Goal: Transaction & Acquisition: Download file/media

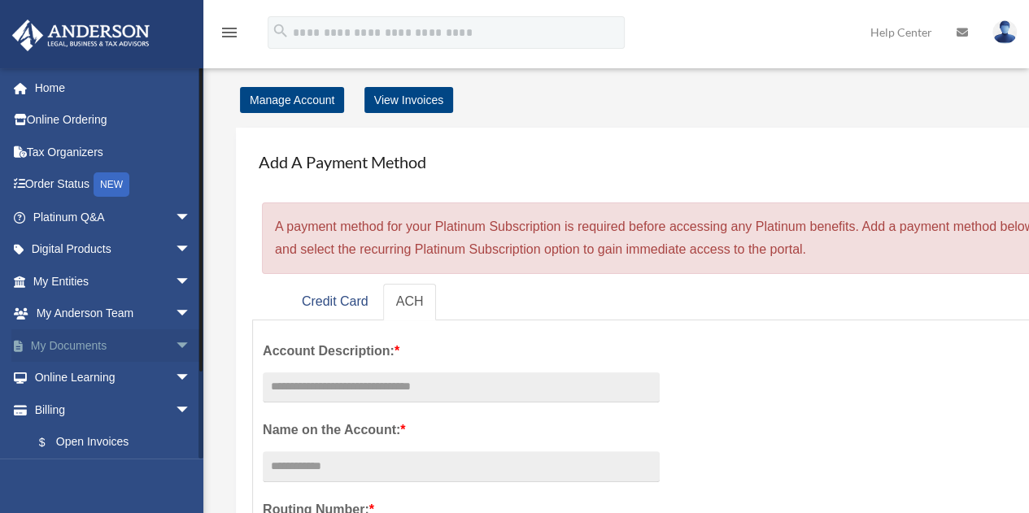
click at [129, 352] on link "My Documents arrow_drop_down" at bounding box center [113, 346] width 204 height 33
click at [175, 347] on span "arrow_drop_down" at bounding box center [191, 346] width 33 height 33
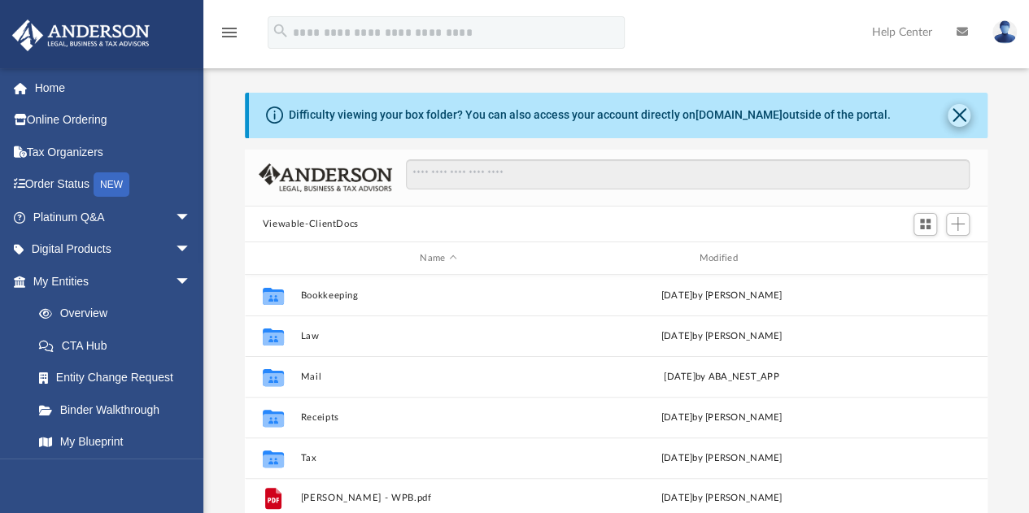
scroll to position [357, 731]
click at [962, 120] on button "Close" at bounding box center [959, 115] width 23 height 23
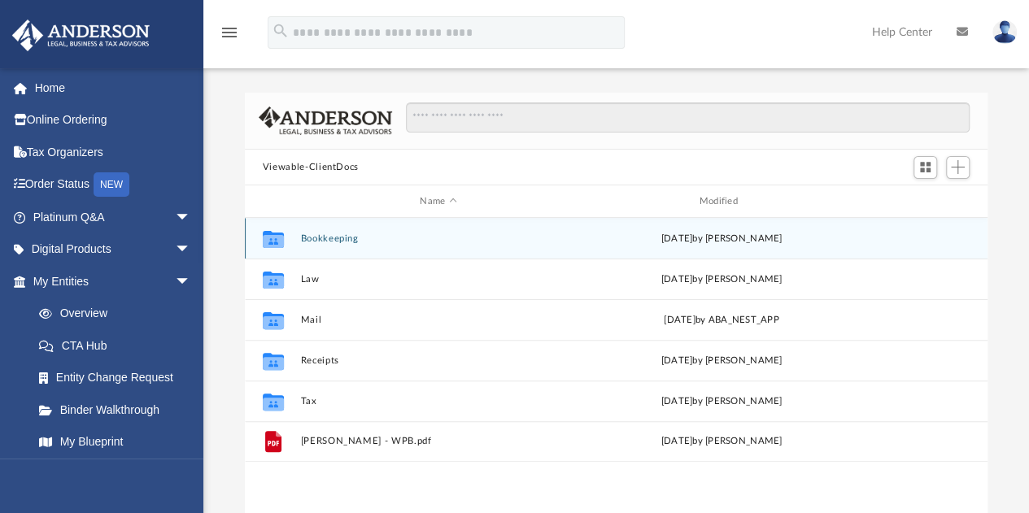
click at [336, 235] on button "Bookkeeping" at bounding box center [438, 239] width 276 height 11
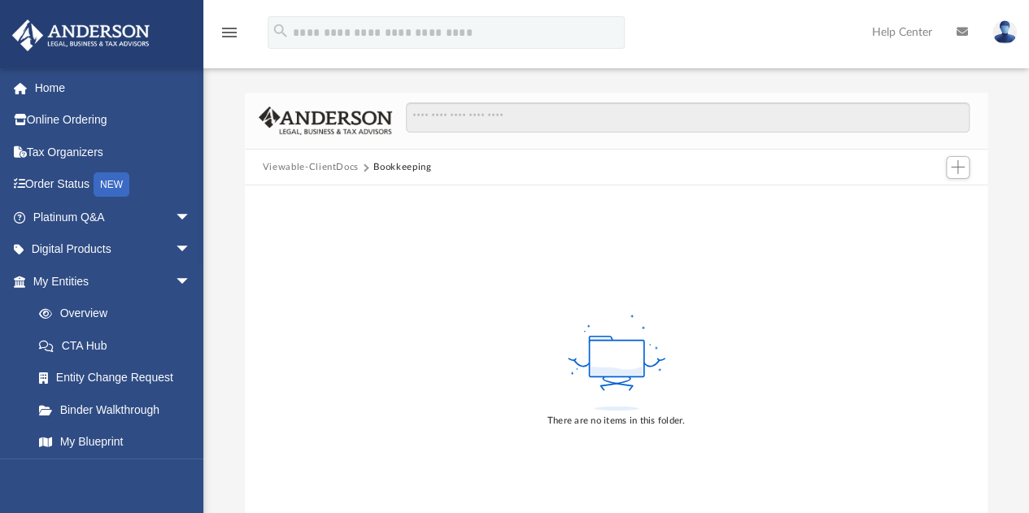
click at [334, 168] on button "Viewable-ClientDocs" at bounding box center [311, 167] width 96 height 15
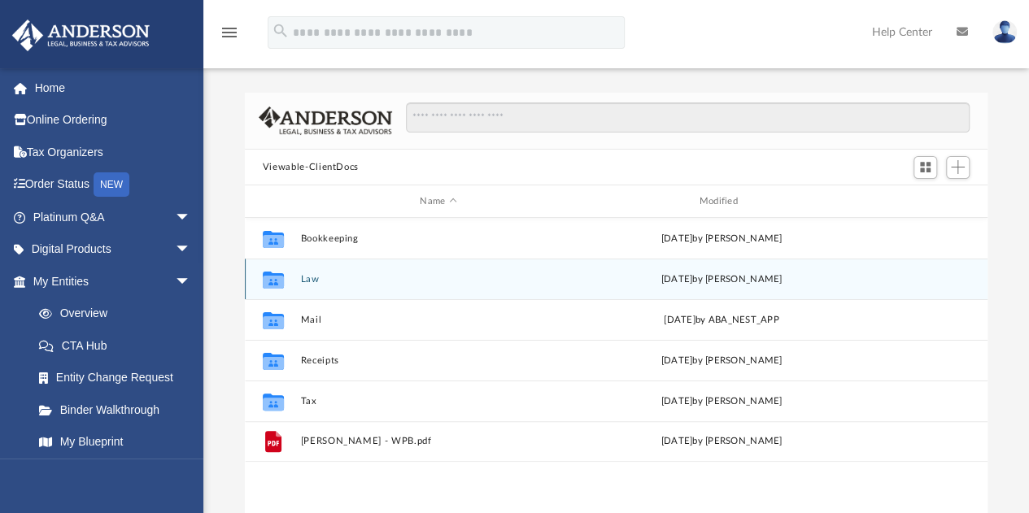
click at [306, 276] on button "Law" at bounding box center [438, 279] width 276 height 11
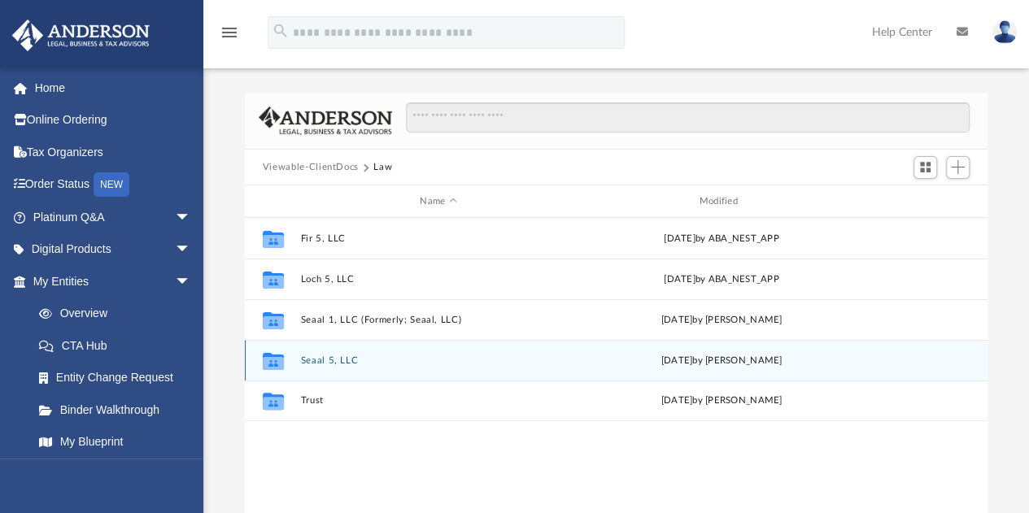
click at [312, 362] on button "Seaal 5, LLC" at bounding box center [438, 361] width 276 height 11
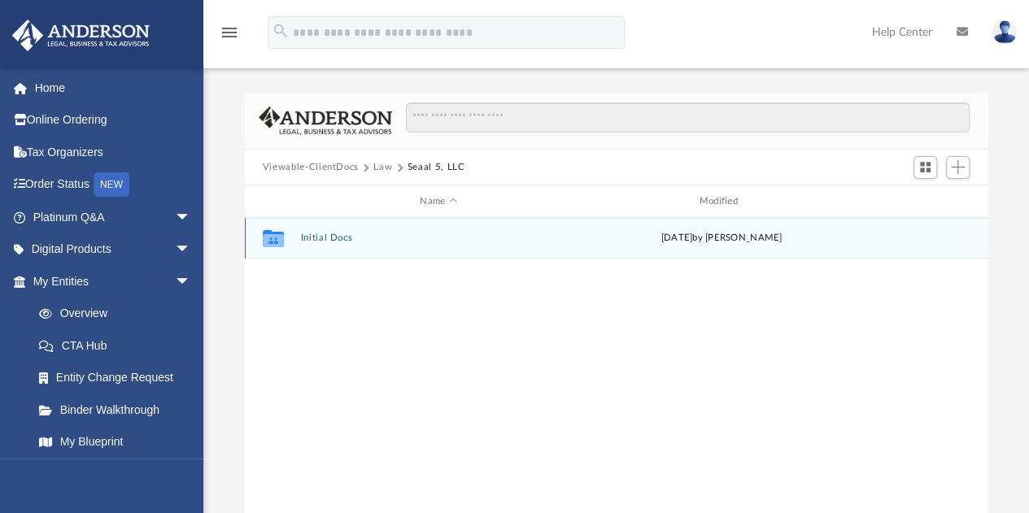
click at [337, 240] on button "Initial Docs" at bounding box center [438, 239] width 276 height 11
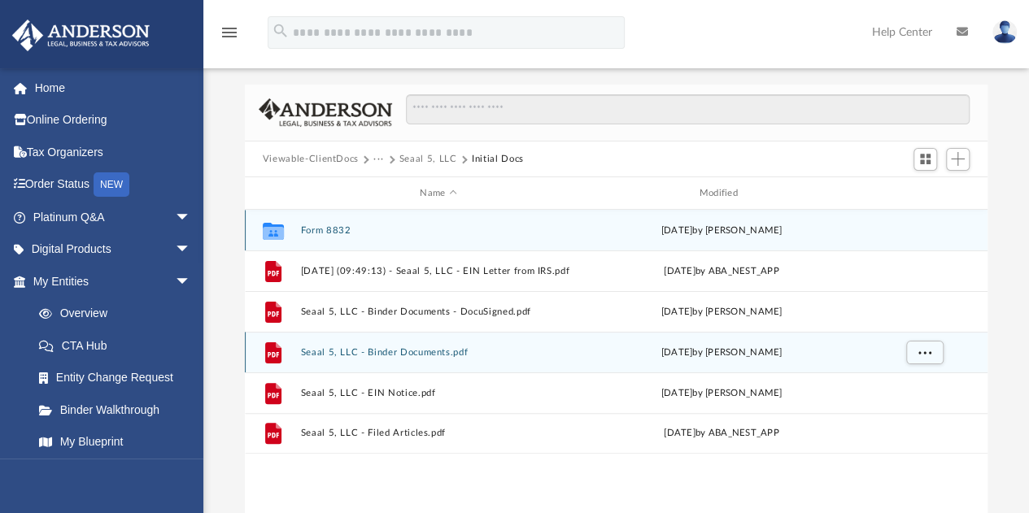
scroll to position [18, 0]
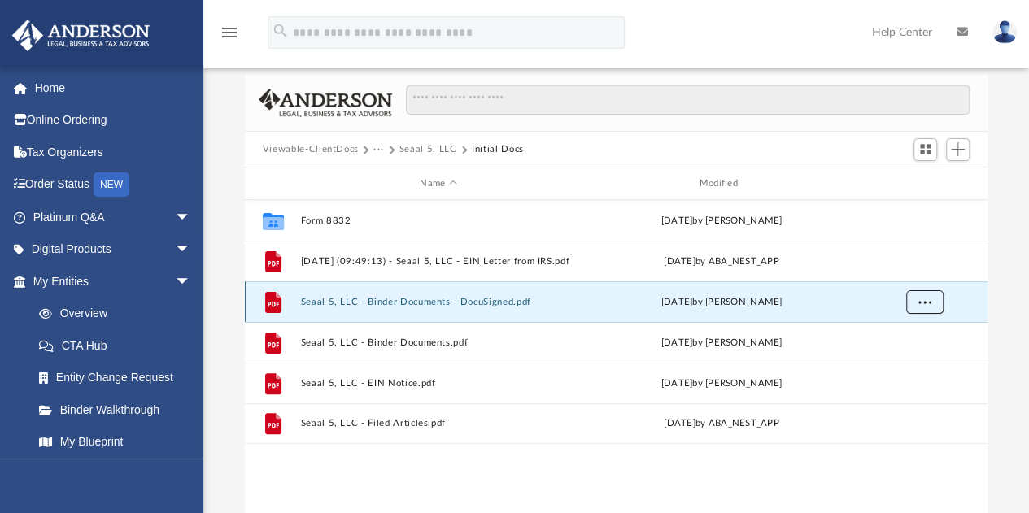
click at [931, 302] on button "More options" at bounding box center [924, 303] width 37 height 24
click at [916, 360] on li "Download" at bounding box center [909, 360] width 47 height 17
click at [423, 152] on button "Seaal 5, LLC" at bounding box center [429, 149] width 58 height 15
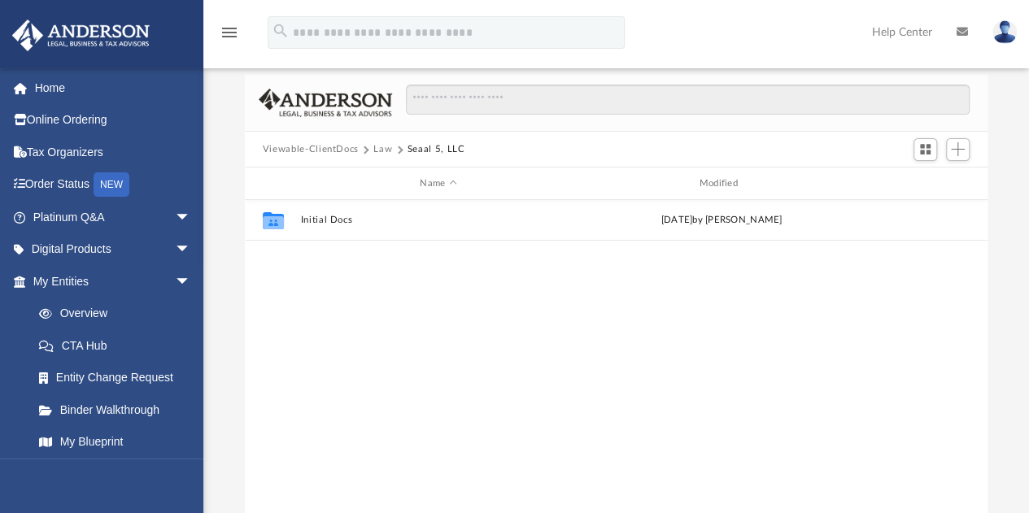
click at [386, 145] on button "Law" at bounding box center [383, 149] width 19 height 15
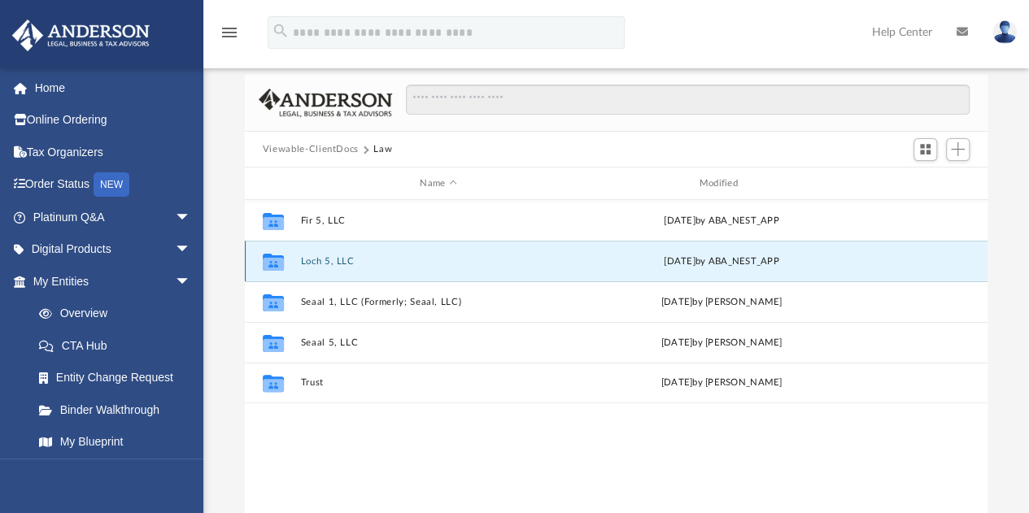
click at [343, 263] on button "Loch 5, LLC" at bounding box center [438, 261] width 276 height 11
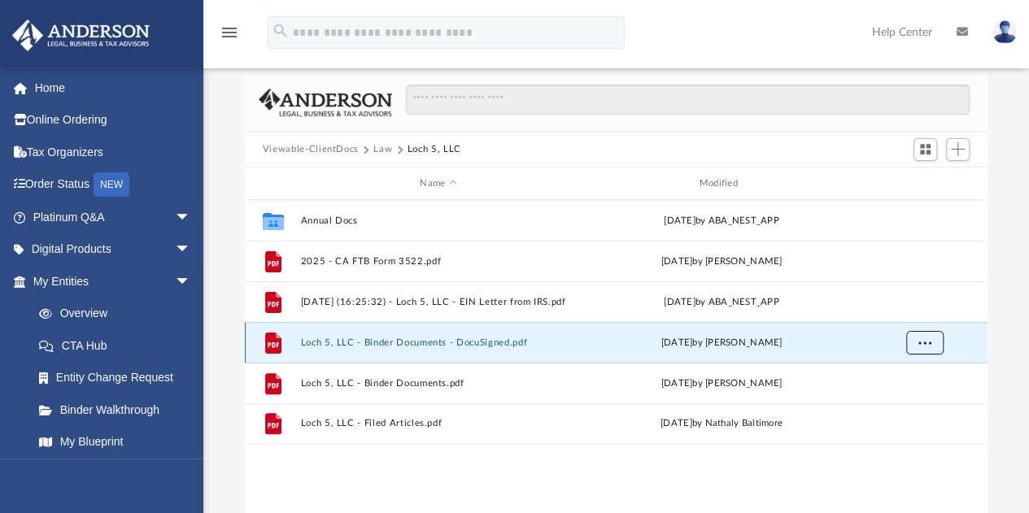
click at [911, 343] on button "More options" at bounding box center [924, 343] width 37 height 24
click at [897, 398] on li "Download" at bounding box center [909, 401] width 47 height 17
click at [933, 338] on button "More options" at bounding box center [924, 343] width 37 height 24
click at [914, 400] on li "Download" at bounding box center [909, 401] width 47 height 17
click at [385, 147] on button "Law" at bounding box center [383, 149] width 19 height 15
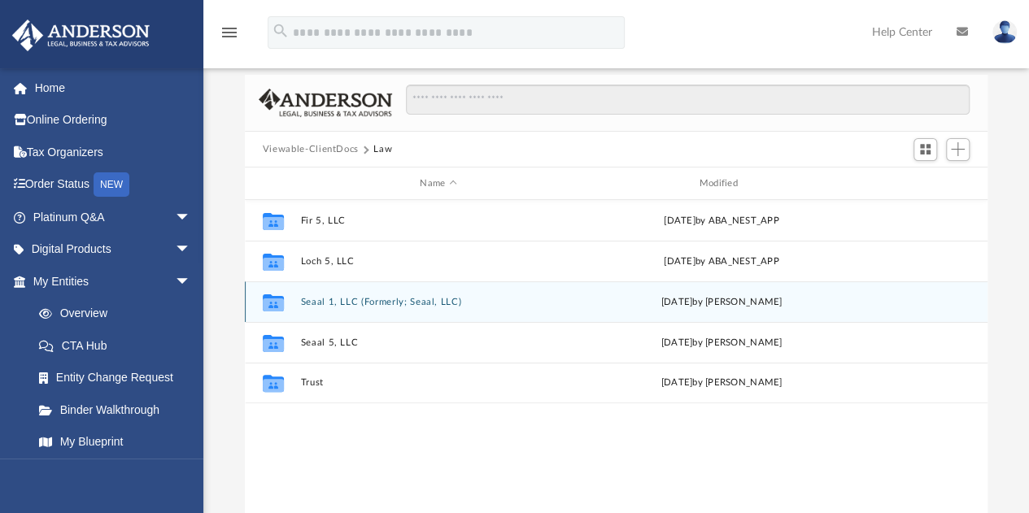
click at [356, 306] on button "Seaal 1, LLC (Formerly; Seaal, LLC)" at bounding box center [438, 302] width 276 height 11
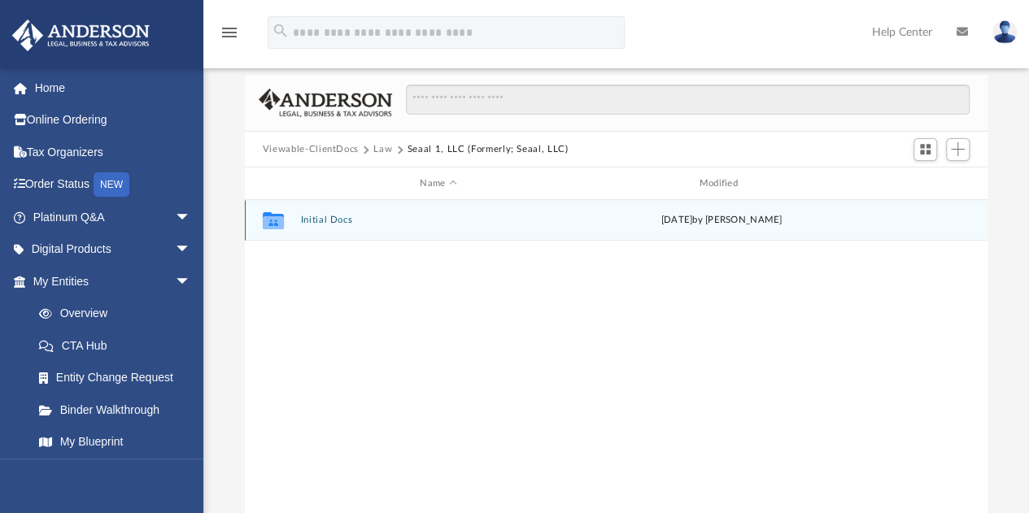
click at [329, 230] on div "Collaborated Folder Initial Docs [DATE] by [PERSON_NAME]" at bounding box center [616, 220] width 743 height 41
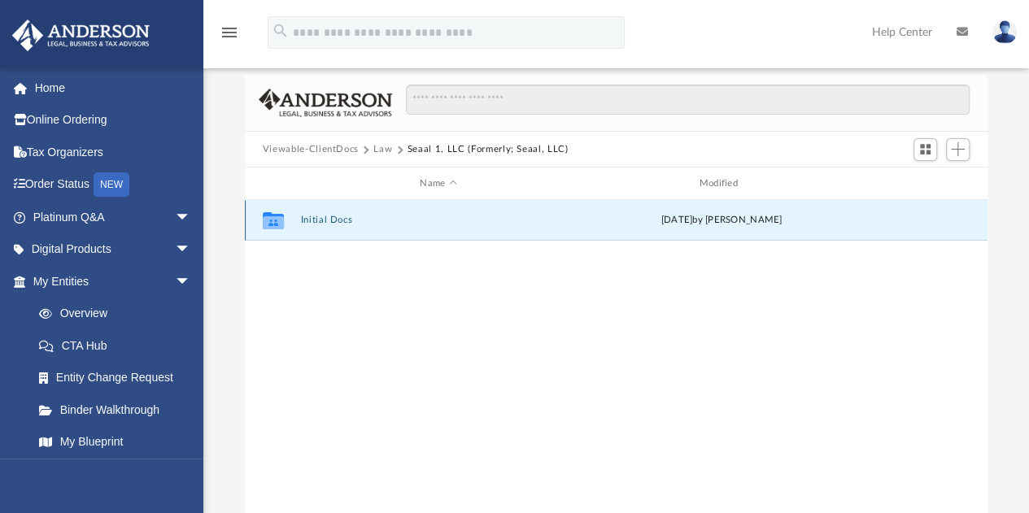
click at [334, 223] on button "Initial Docs" at bounding box center [438, 221] width 276 height 11
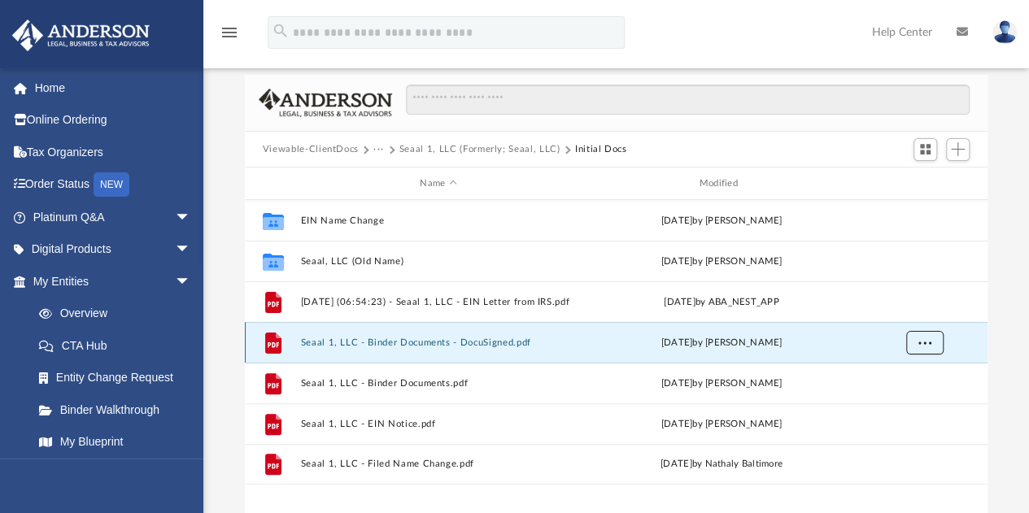
click at [926, 348] on button "More options" at bounding box center [924, 343] width 37 height 24
click at [913, 400] on li "Download" at bounding box center [909, 401] width 47 height 17
